Goal: Find specific page/section: Find specific page/section

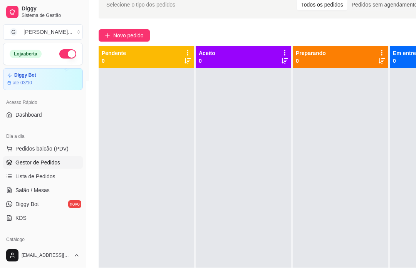
scroll to position [78, 0]
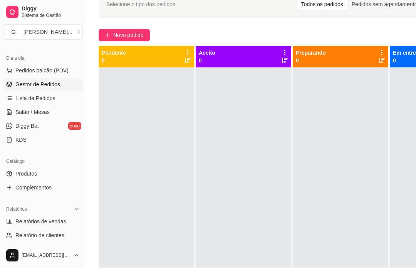
click at [50, 221] on span "Relatórios de vendas" at bounding box center [40, 222] width 51 height 8
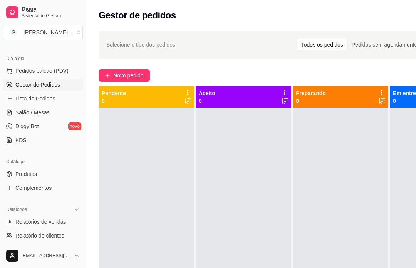
select select "ALL"
select select "0"
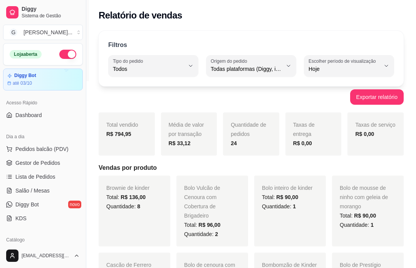
click at [40, 202] on link "Diggy Bot novo" at bounding box center [43, 204] width 80 height 12
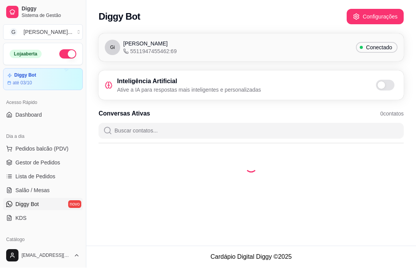
click at [51, 161] on span "Gestor de Pedidos" at bounding box center [37, 163] width 45 height 8
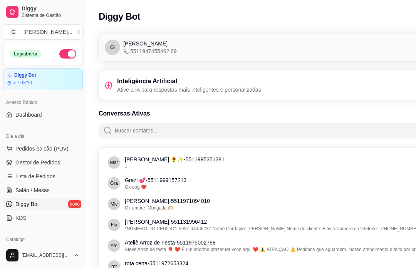
scroll to position [0, 0]
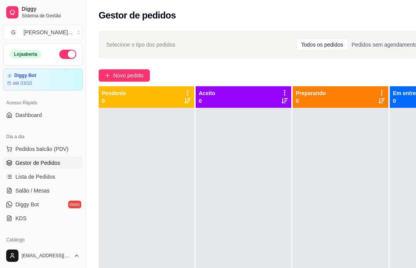
click at [139, 2] on div "Gestor de pedidos" at bounding box center [292, 13] width 412 height 26
